Goal: Check status: Check status

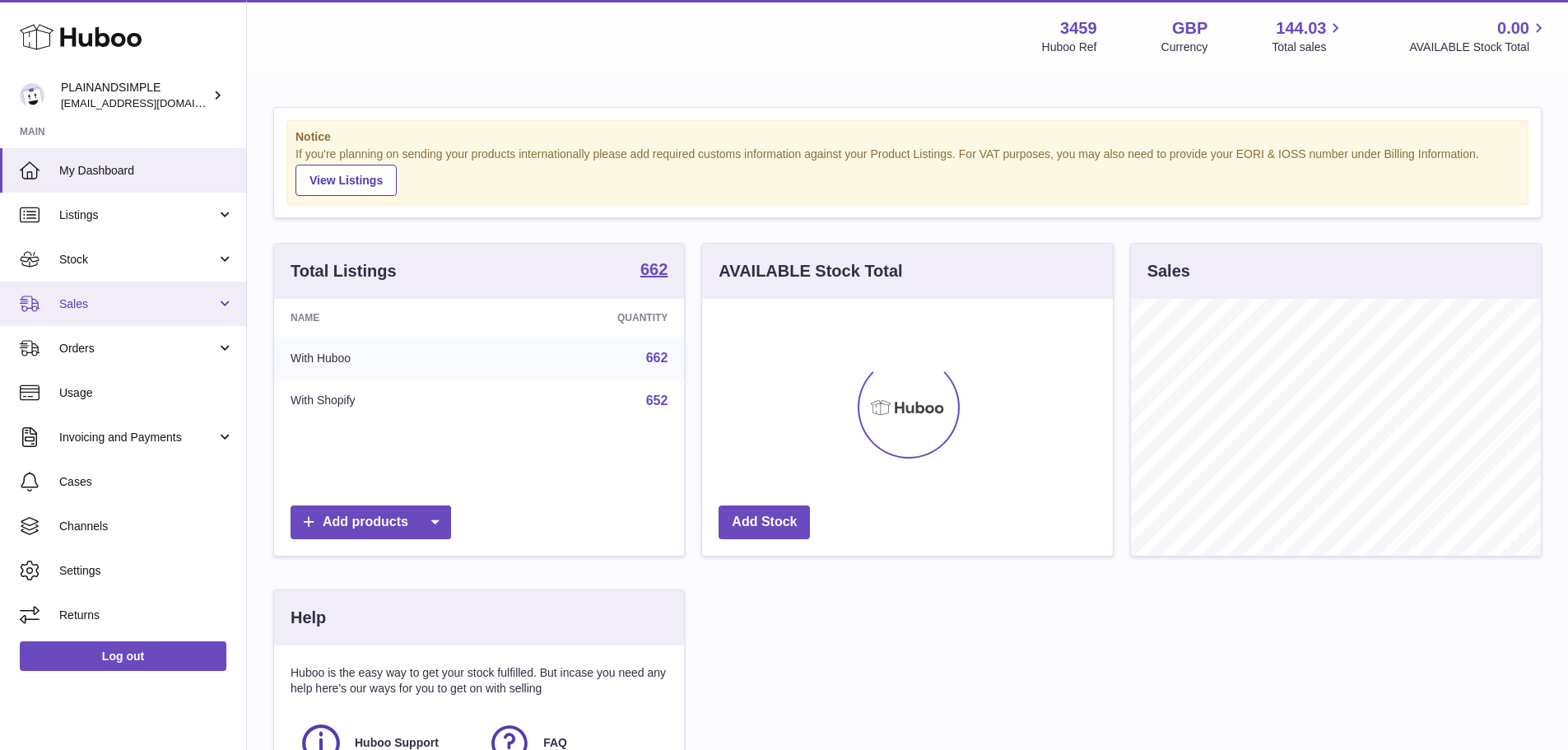
scroll to position [257, 411]
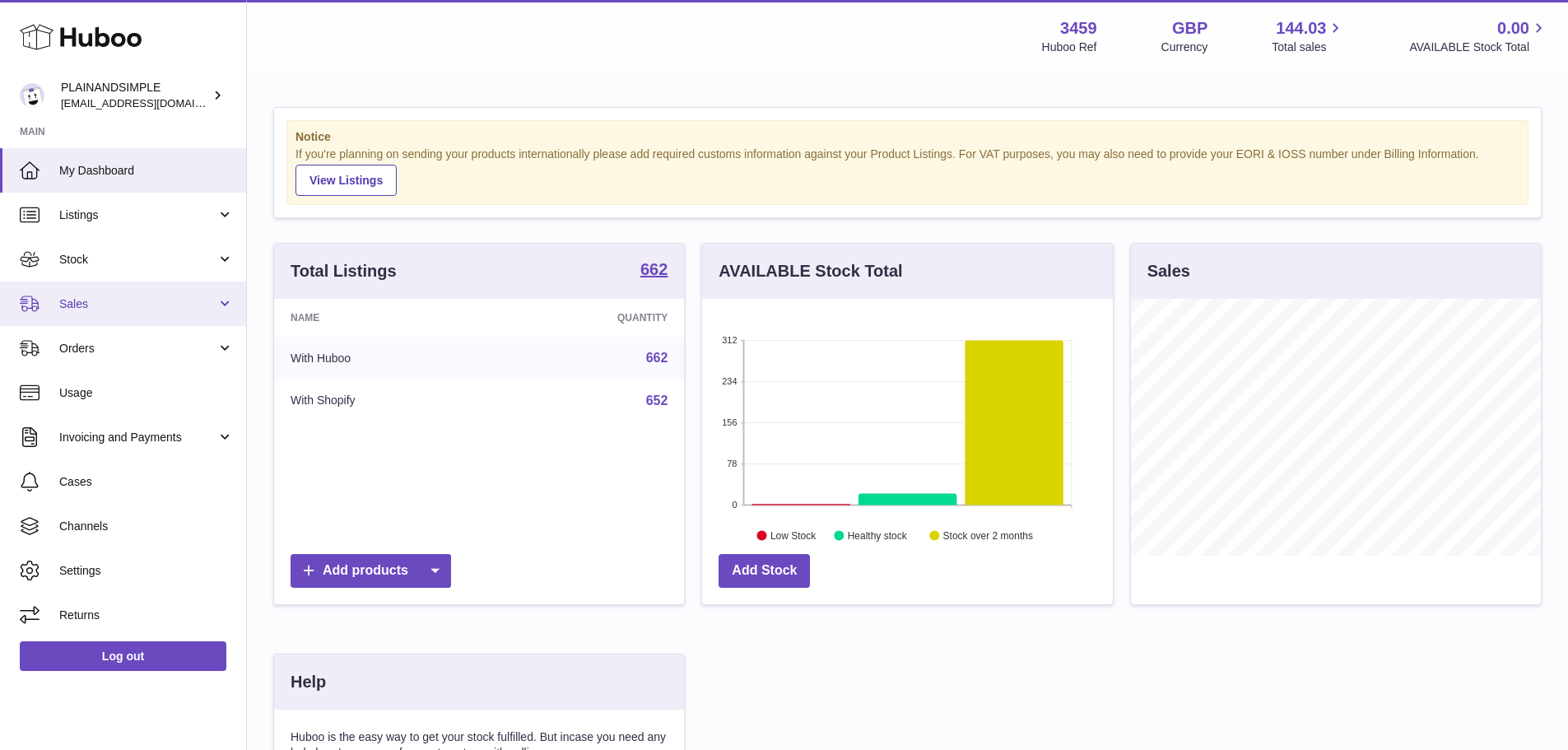
click at [179, 307] on span "Sales" at bounding box center [138, 304] width 157 height 16
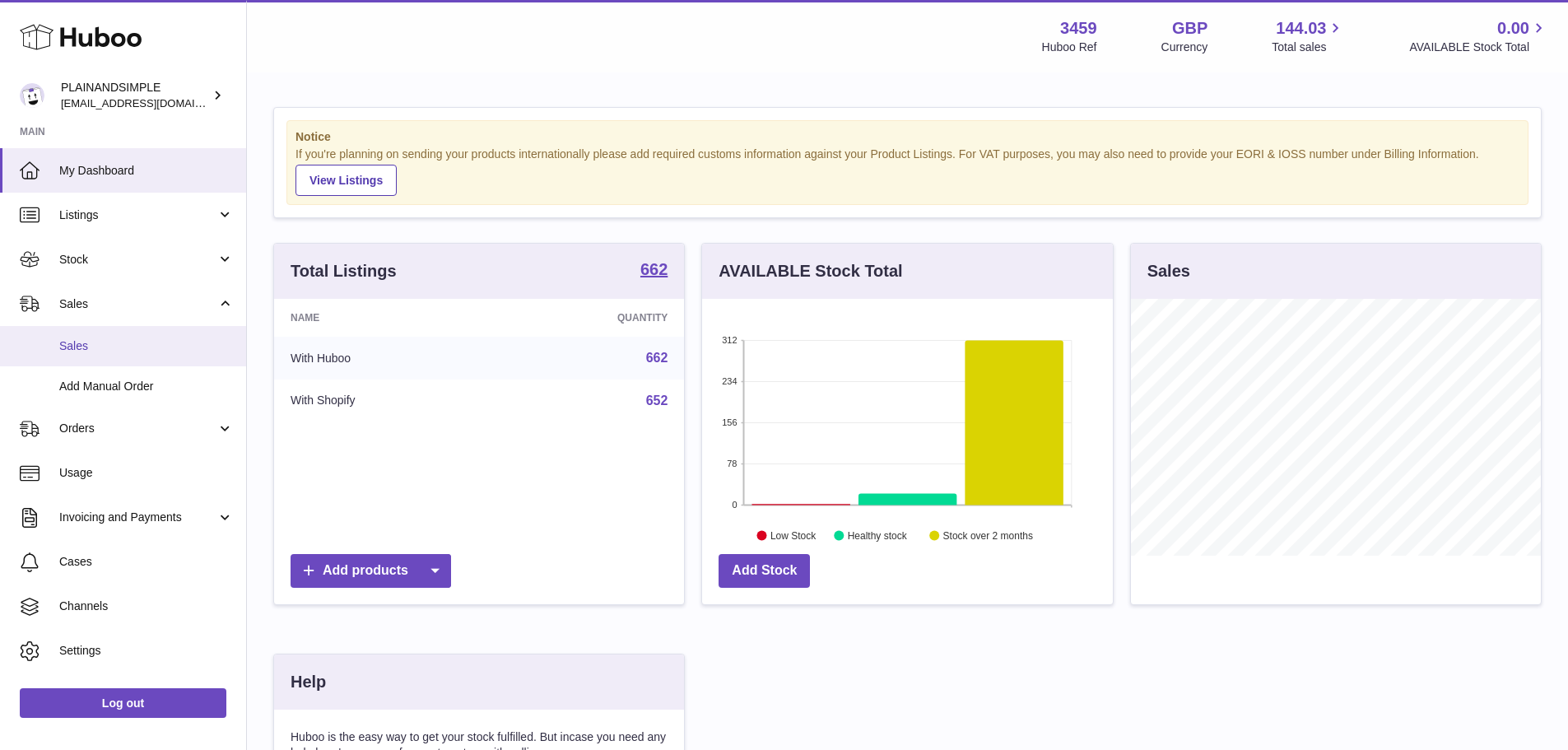
click at [174, 333] on link "Sales" at bounding box center [122, 346] width 246 height 41
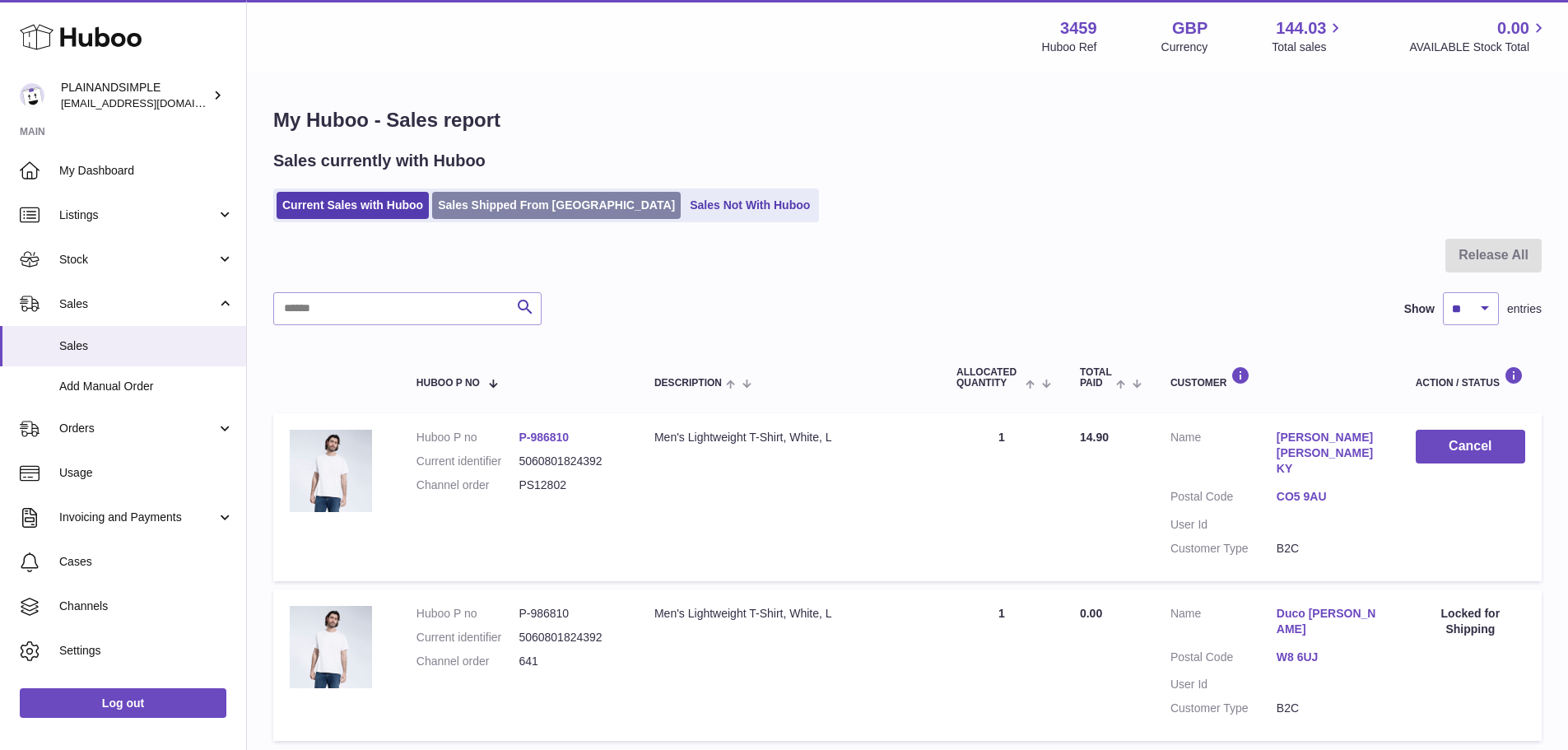
click at [511, 200] on link "Sales Shipped From [GEOGRAPHIC_DATA]" at bounding box center [557, 205] width 249 height 27
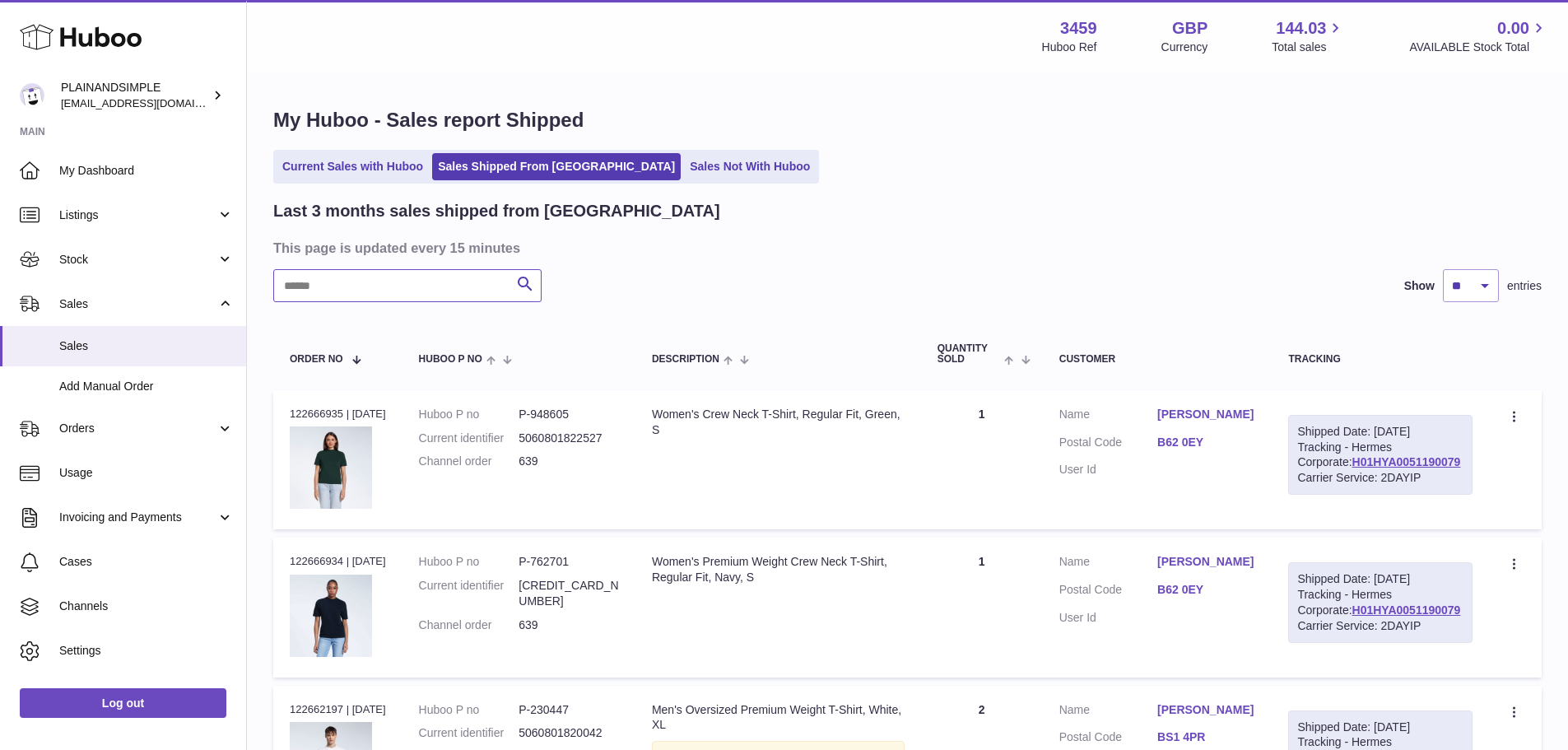
click at [462, 297] on input "text" at bounding box center [408, 285] width 268 height 33
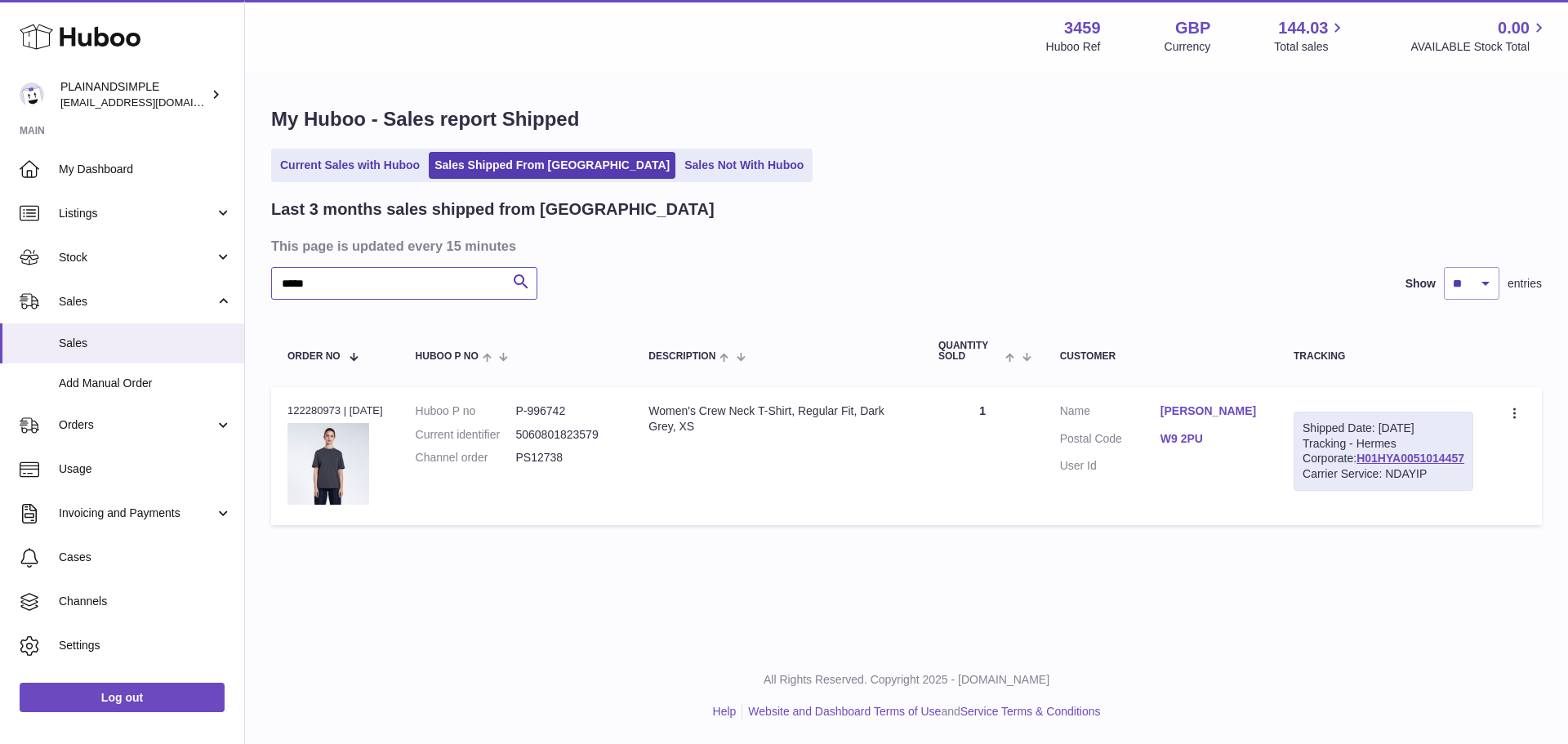
type input "*****"
click at [326, 408] on div "Order no 122280973 | [DATE]" at bounding box center [335, 410] width 96 height 15
copy div "122280973"
